Goal: Task Accomplishment & Management: Use online tool/utility

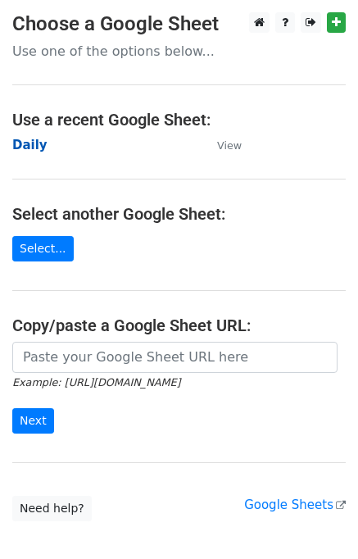
click at [36, 145] on strong "Daily" at bounding box center [29, 145] width 35 height 15
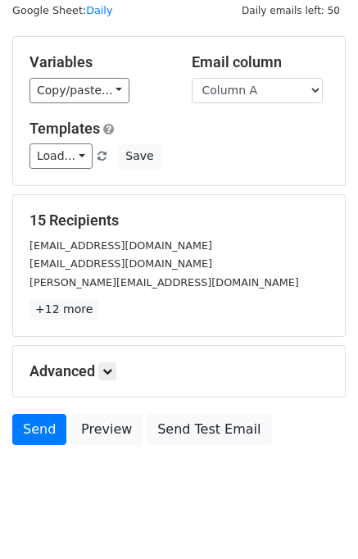
scroll to position [75, 0]
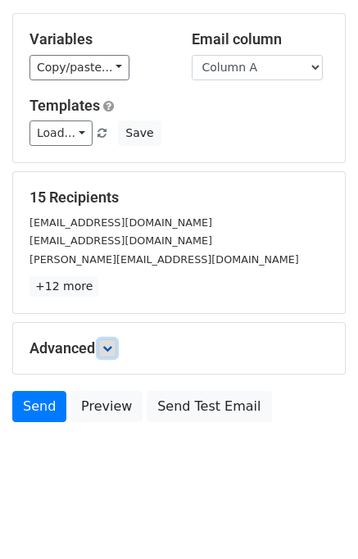
click at [112, 344] on icon at bounding box center [107, 349] width 10 height 10
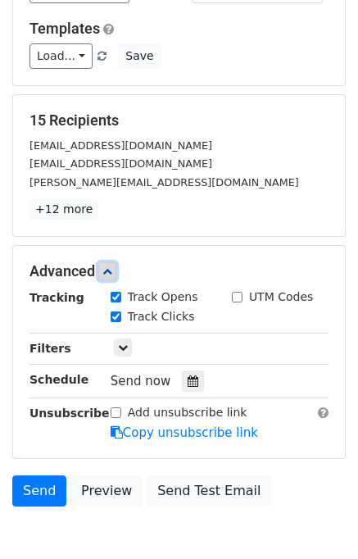
scroll to position [223, 0]
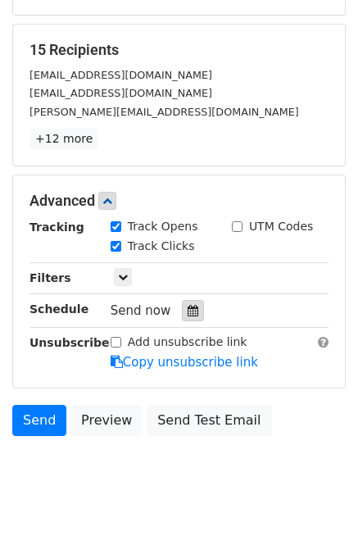
click at [188, 309] on icon at bounding box center [193, 310] width 11 height 11
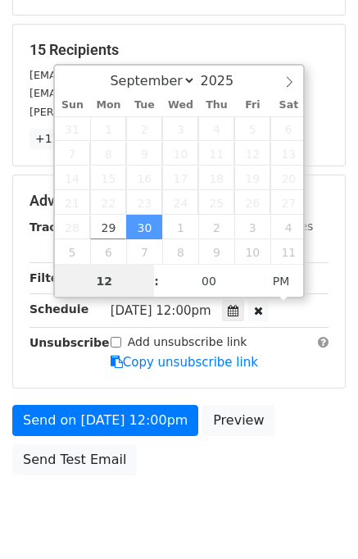
scroll to position [0, 0]
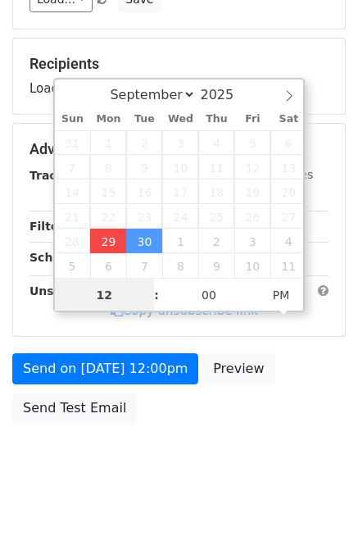
type input "2025-09-29 13:10"
type input "01"
type input "10"
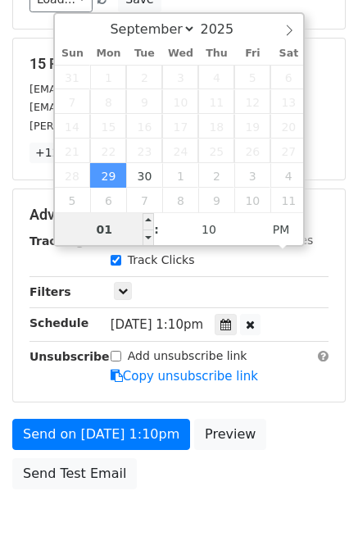
scroll to position [223, 0]
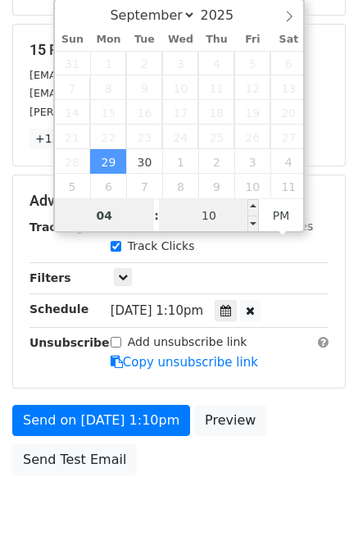
type input "04"
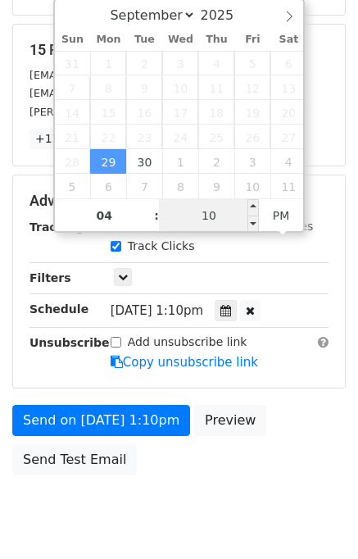
type input "2025-09-29 16:10"
click at [179, 216] on input "10" at bounding box center [209, 215] width 100 height 33
type input "00"
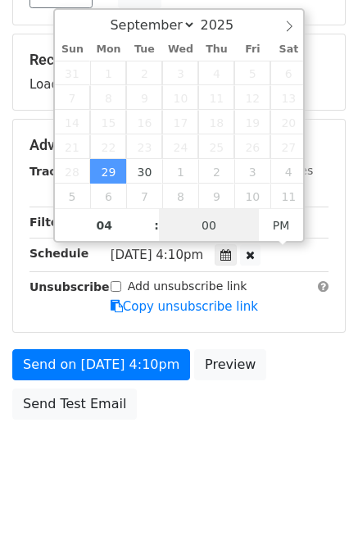
scroll to position [209, 0]
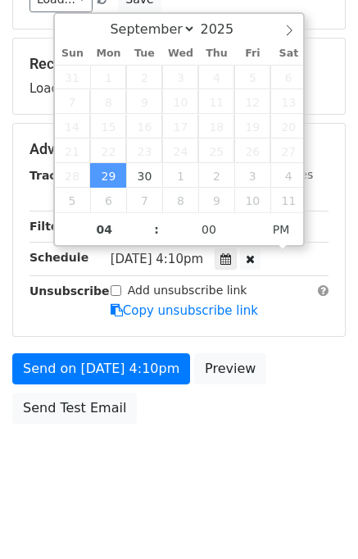
type input "2025-09-29 16:00"
click at [308, 407] on div "Send on Sep 29 at 4:10pm Preview Send Test Email" at bounding box center [179, 392] width 358 height 79
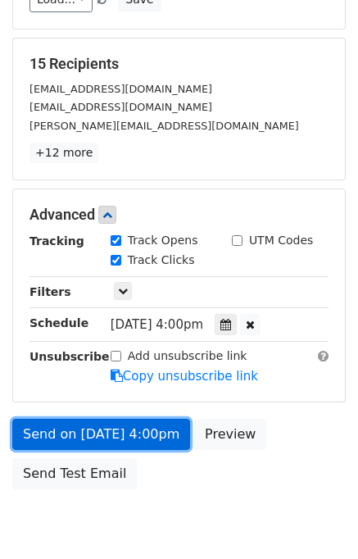
click at [153, 435] on link "Send on Sep 29 at 4:00pm" at bounding box center [101, 434] width 178 height 31
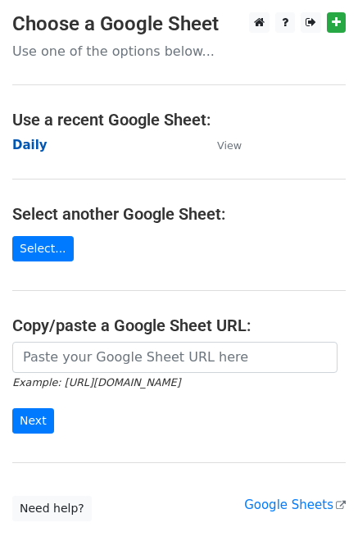
click at [30, 145] on strong "Daily" at bounding box center [29, 145] width 35 height 15
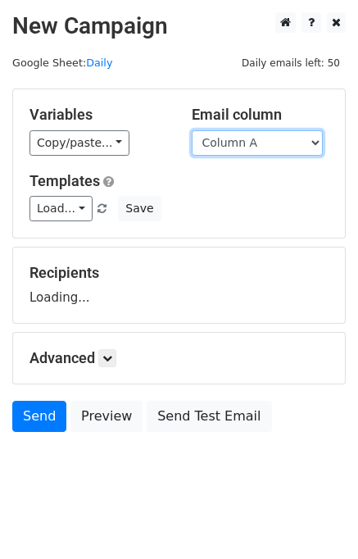
click at [236, 148] on select "Column A Column B Column C Column D Column E" at bounding box center [257, 142] width 131 height 25
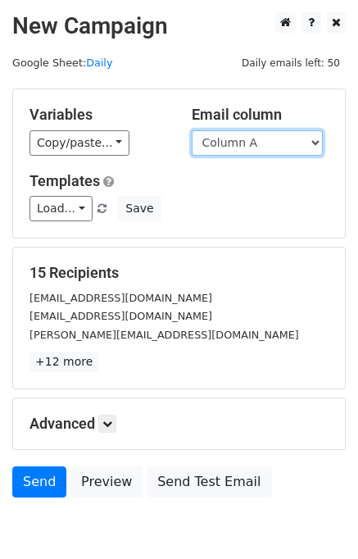
drag, startPoint x: 236, startPoint y: 144, endPoint x: 240, endPoint y: 152, distance: 8.4
click at [236, 144] on select "Column A Column B Column C Column D Column E" at bounding box center [257, 142] width 131 height 25
select select "Column B"
click at [192, 130] on select "Column A Column B Column C Column D Column E" at bounding box center [257, 142] width 131 height 25
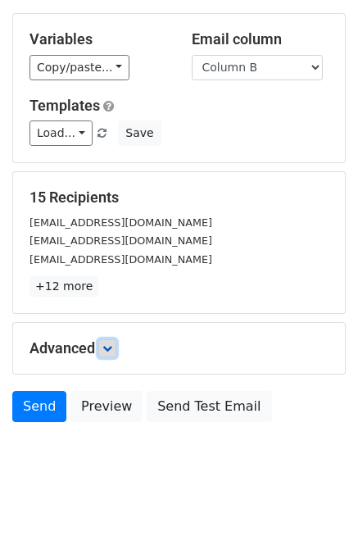
click at [112, 346] on icon at bounding box center [107, 349] width 10 height 10
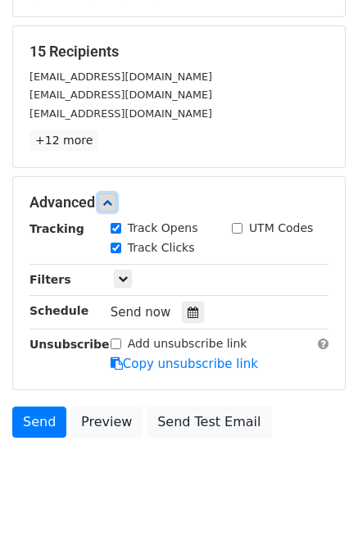
scroll to position [223, 0]
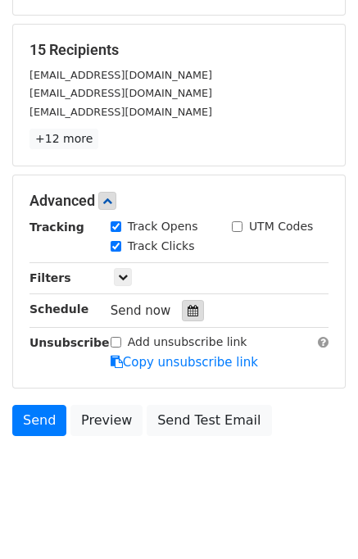
click at [188, 306] on icon at bounding box center [193, 310] width 11 height 11
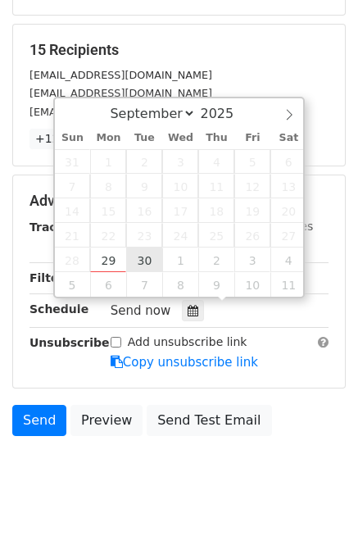
type input "2025-09-30 12:00"
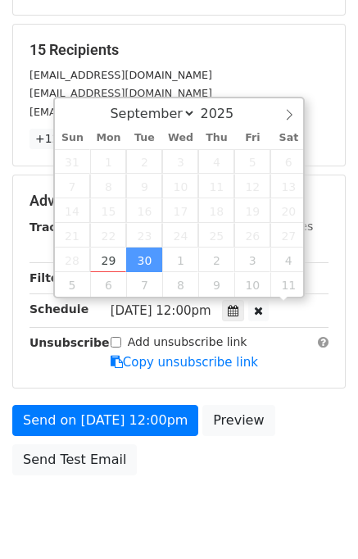
scroll to position [0, 0]
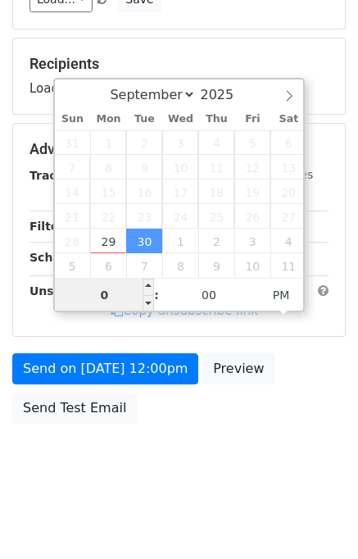
type input "05"
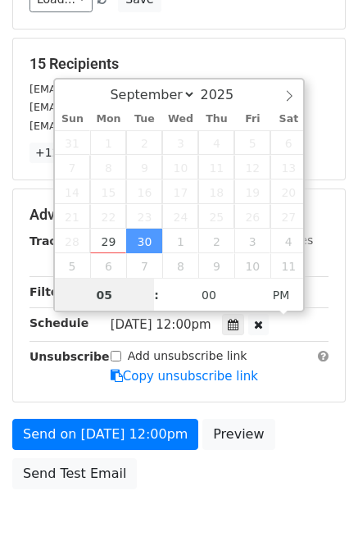
scroll to position [223, 0]
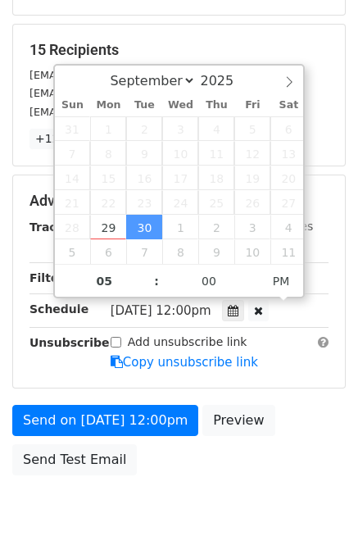
type input "2025-09-30 17:00"
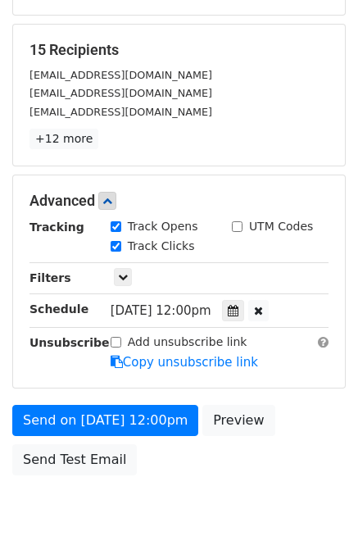
click at [295, 435] on div "Send on Sep 30 at 12:00pm Preview Send Test Email" at bounding box center [179, 444] width 358 height 79
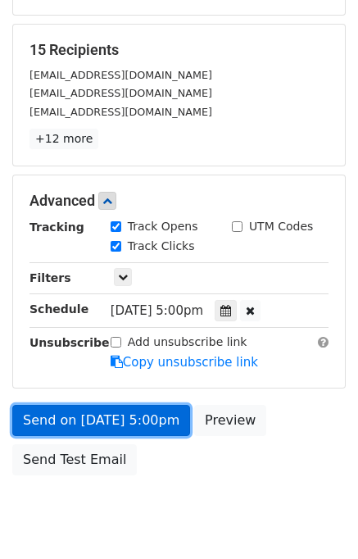
click at [140, 417] on link "Send on Sep 30 at 5:00pm" at bounding box center [101, 420] width 178 height 31
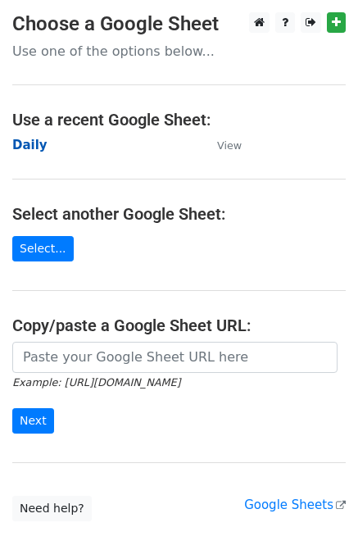
click at [20, 148] on strong "Daily" at bounding box center [29, 145] width 35 height 15
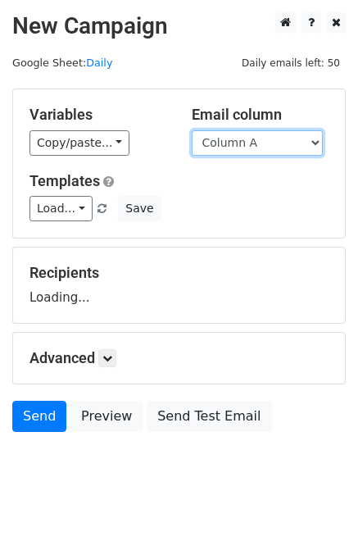
click at [274, 144] on select "Column A Column B Column C Column D Column E" at bounding box center [257, 142] width 131 height 25
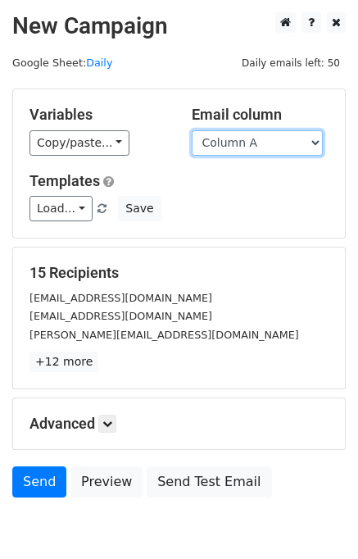
click at [257, 141] on select "Column A Column B Column C Column D Column E" at bounding box center [257, 142] width 131 height 25
select select "Column C"
click at [192, 130] on select "Column A Column B Column C Column D Column E" at bounding box center [257, 142] width 131 height 25
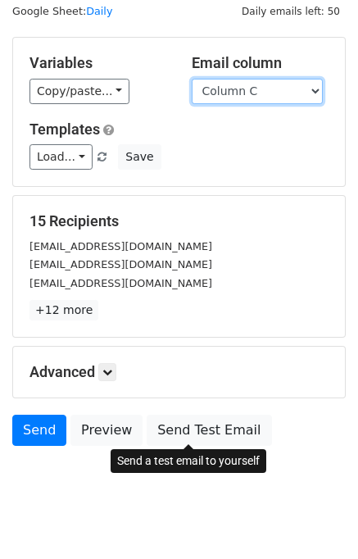
scroll to position [75, 0]
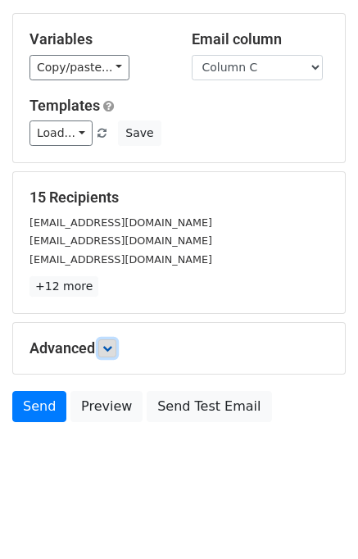
click at [106, 344] on icon at bounding box center [107, 349] width 10 height 10
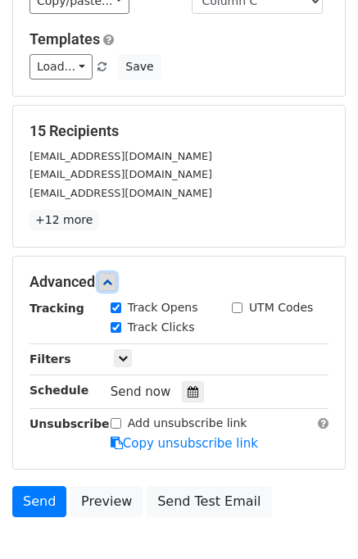
scroll to position [186, 0]
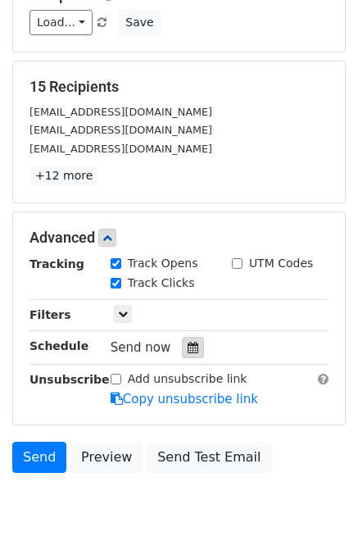
click at [187, 337] on div at bounding box center [193, 347] width 22 height 21
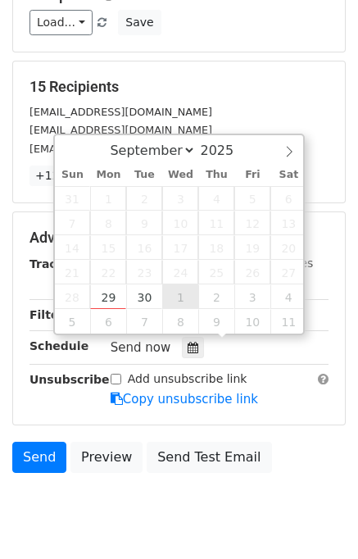
type input "2025-10-01 12:00"
select select "9"
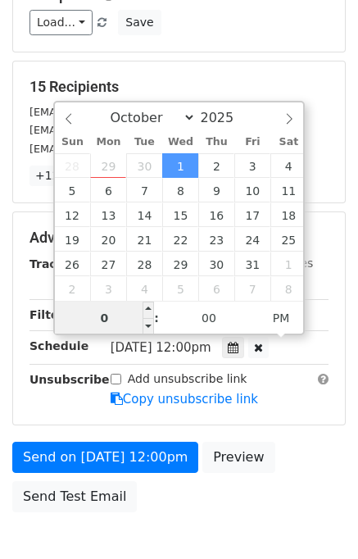
type input "06"
type input "2025-10-01 18:00"
click at [297, 463] on div "Send on Oct 1 at 12:00pm Preview Send Test Email" at bounding box center [179, 481] width 358 height 79
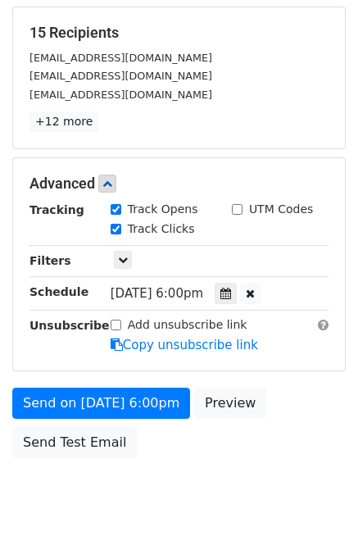
scroll to position [268, 0]
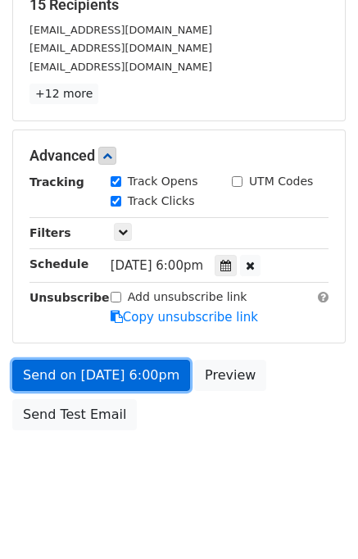
click at [139, 375] on link "Send on Oct 1 at 6:00pm" at bounding box center [101, 375] width 178 height 31
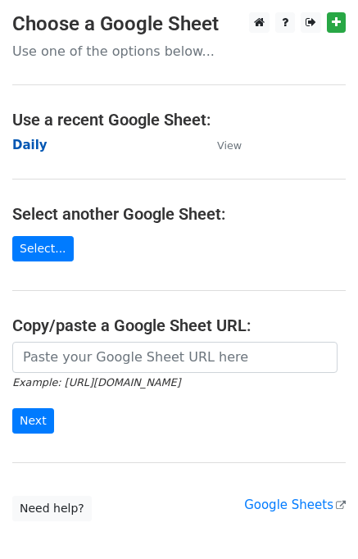
click at [25, 146] on strong "Daily" at bounding box center [29, 145] width 35 height 15
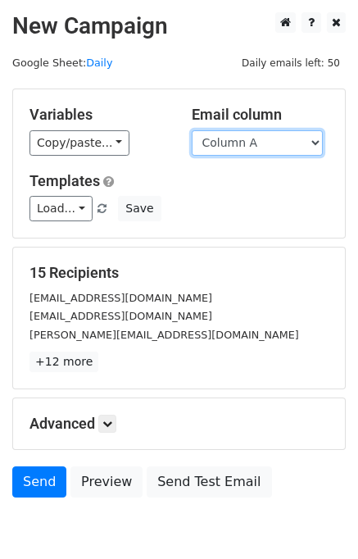
click at [242, 143] on select "Column A Column B Column C Column D Column E" at bounding box center [257, 142] width 131 height 25
select select "Column D"
click at [192, 130] on select "Column A Column B Column C Column D Column E" at bounding box center [257, 142] width 131 height 25
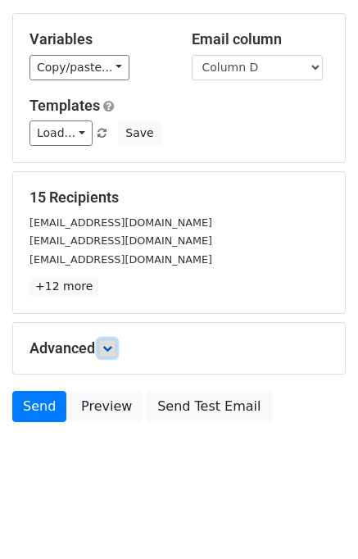
click at [111, 346] on icon at bounding box center [107, 349] width 10 height 10
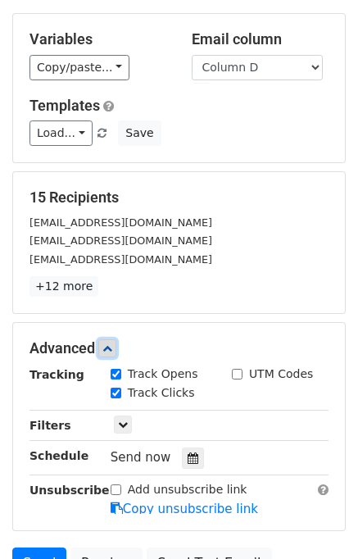
scroll to position [199, 0]
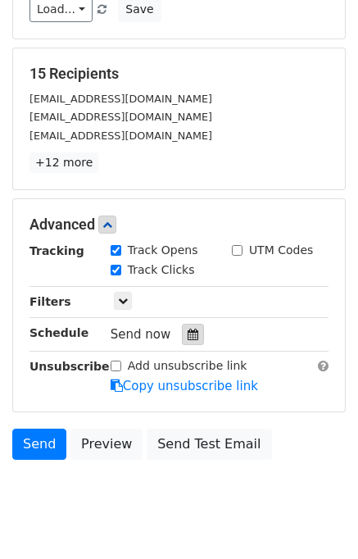
click at [184, 325] on div at bounding box center [193, 334] width 22 height 21
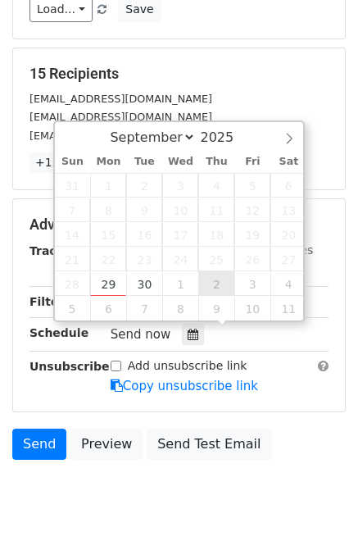
type input "2025-10-02 12:00"
select select "9"
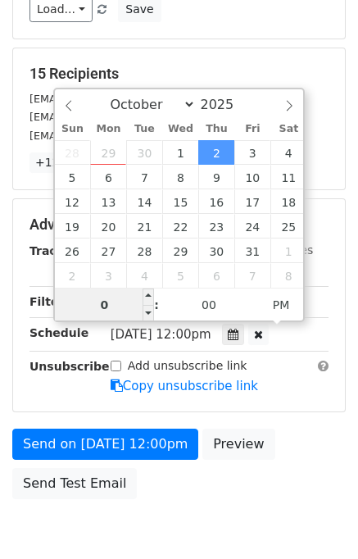
type input "07"
type input "2025-10-02 19:00"
click at [285, 435] on div "Send on Oct 2 at 12:00pm Preview Send Test Email" at bounding box center [179, 468] width 358 height 79
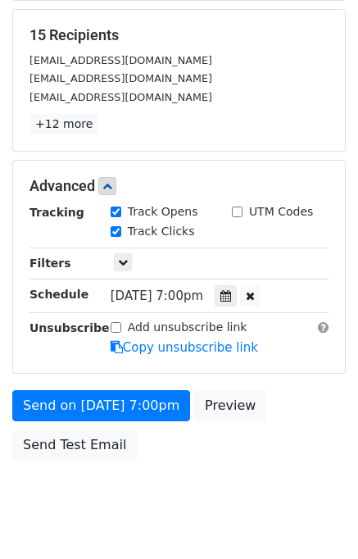
scroll to position [275, 0]
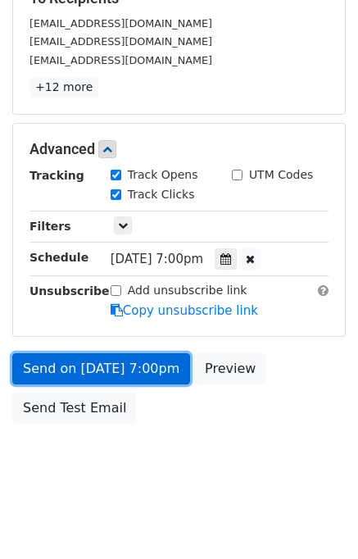
click at [80, 362] on link "Send on Oct 2 at 7:00pm" at bounding box center [101, 368] width 178 height 31
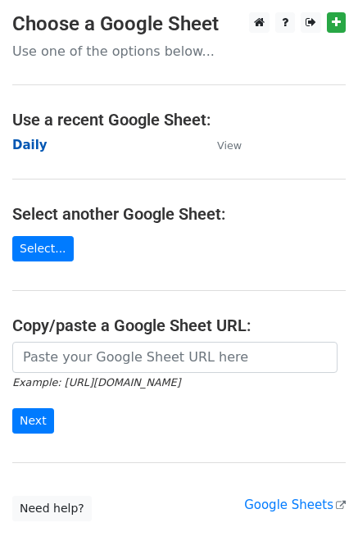
click at [33, 142] on strong "Daily" at bounding box center [29, 145] width 35 height 15
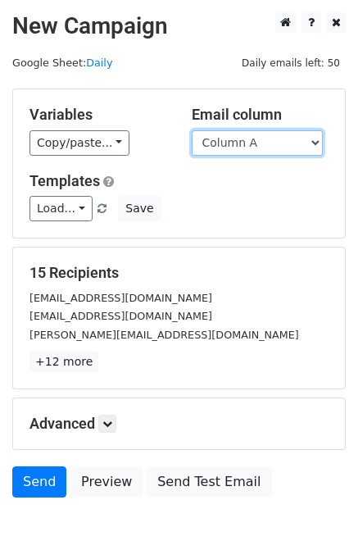
click at [255, 142] on select "Column A Column B Column C Column D Column E" at bounding box center [257, 142] width 131 height 25
select select "Column E"
click at [192, 130] on select "Column A Column B Column C Column D Column E" at bounding box center [257, 142] width 131 height 25
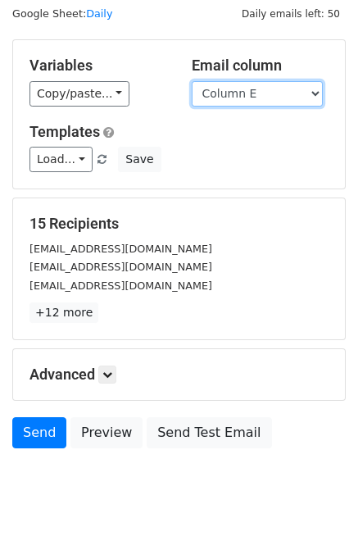
scroll to position [75, 0]
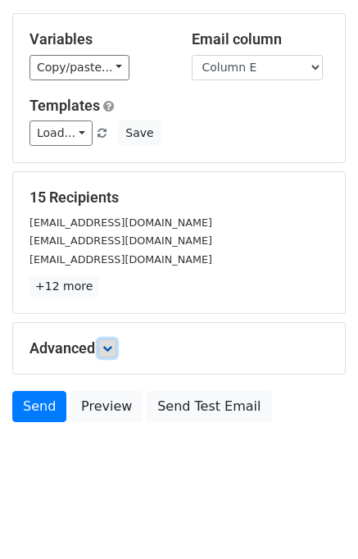
click at [111, 348] on icon at bounding box center [107, 349] width 10 height 10
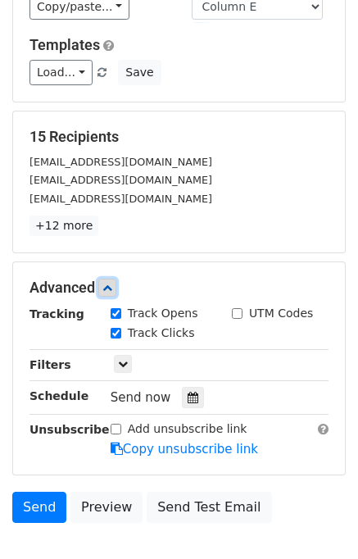
scroll to position [192, 0]
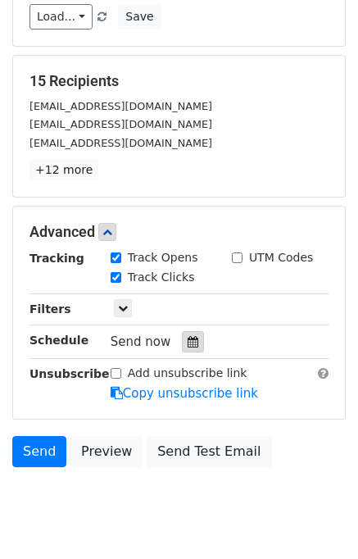
click at [190, 342] on div at bounding box center [193, 341] width 22 height 21
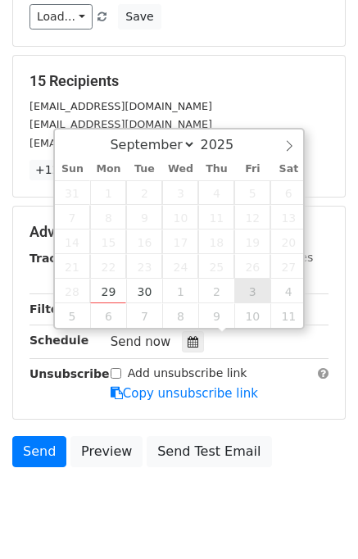
type input "[DATE] 12:00"
select select "9"
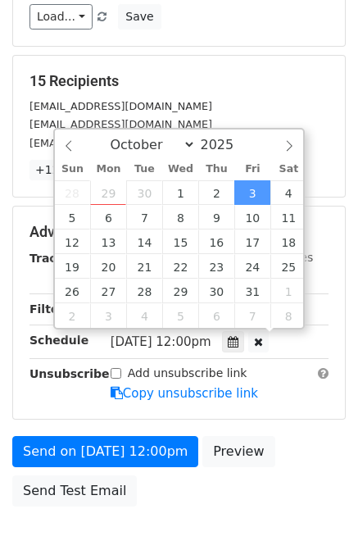
scroll to position [0, 0]
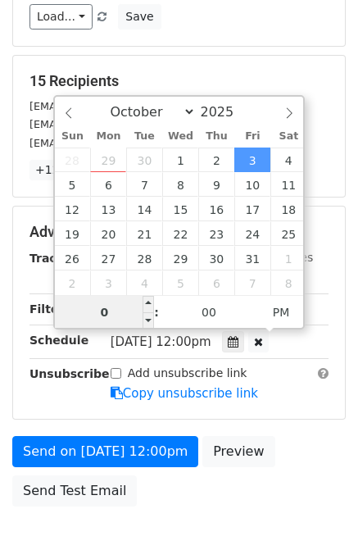
type input "08"
type input "[DATE] 20:00"
click at [278, 453] on div "Send on [DATE] 12:00pm Preview Send Test Email" at bounding box center [179, 475] width 358 height 79
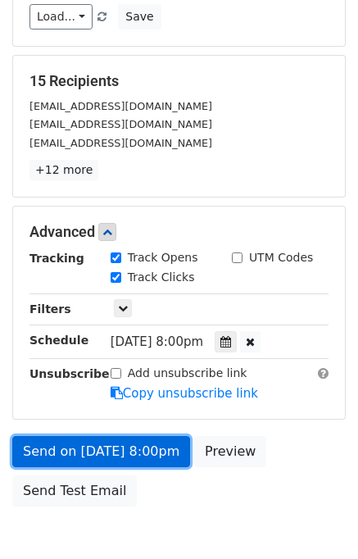
click at [97, 446] on link "Send on [DATE] 8:00pm" at bounding box center [101, 451] width 178 height 31
